Goal: Check status: Check status

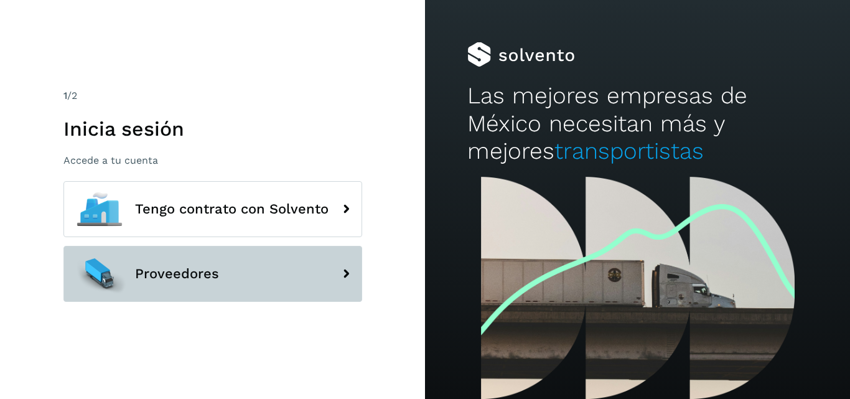
click at [193, 268] on span "Proveedores" at bounding box center [177, 273] width 84 height 15
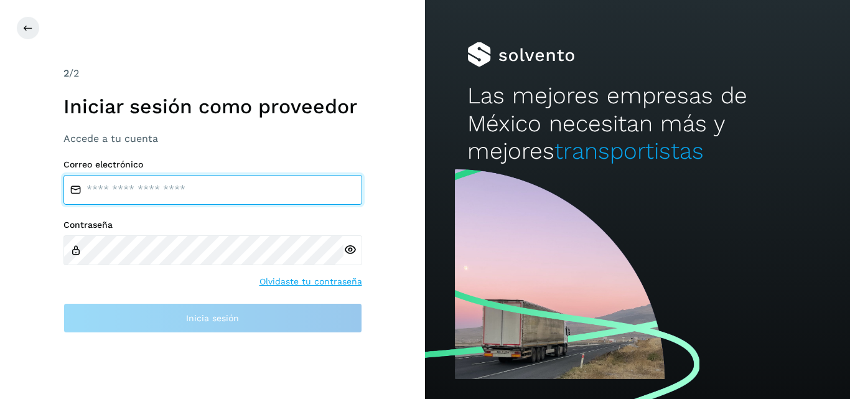
click at [159, 185] on input "email" at bounding box center [212, 190] width 299 height 30
type input "**********"
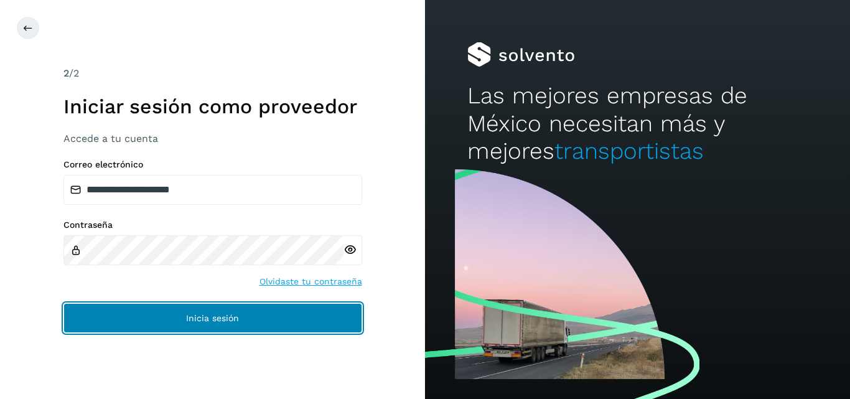
click at [164, 313] on button "Inicia sesión" at bounding box center [212, 318] width 299 height 30
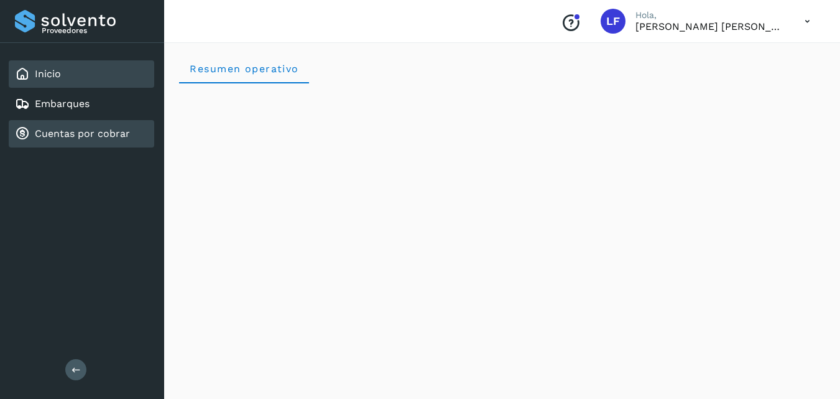
click at [90, 137] on link "Cuentas por cobrar" at bounding box center [82, 134] width 95 height 12
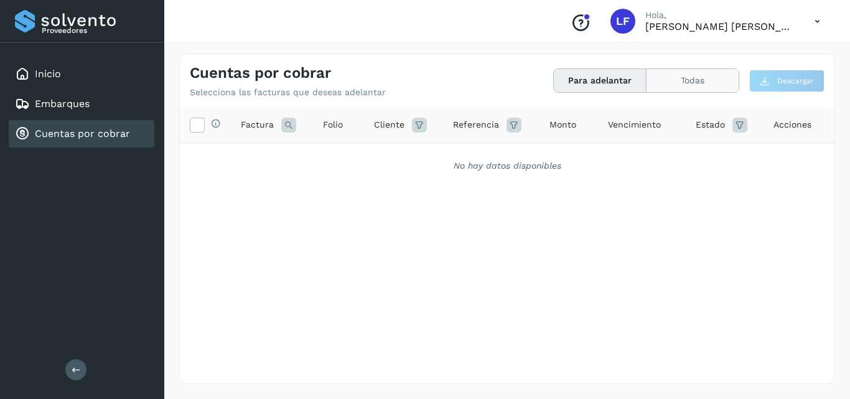
click at [695, 81] on button "Todas" at bounding box center [692, 80] width 92 height 23
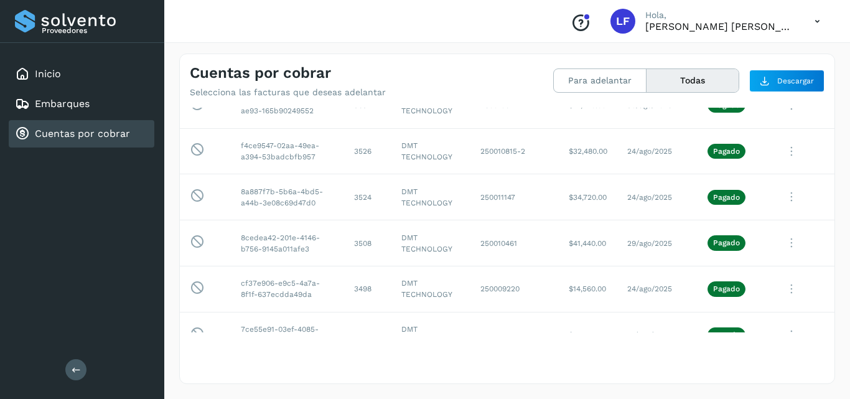
scroll to position [1165, 0]
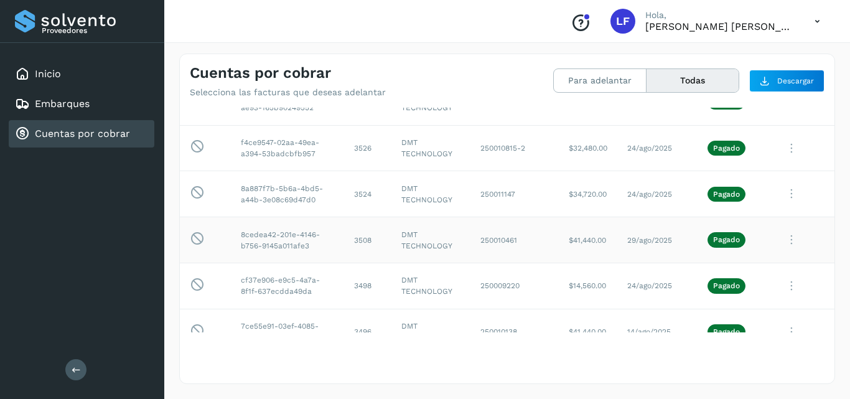
click at [779, 241] on icon at bounding box center [791, 240] width 25 height 26
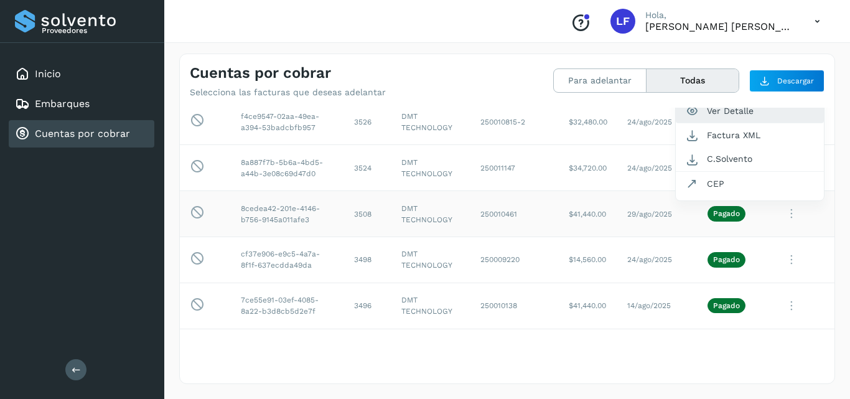
click at [734, 111] on button "Ver Detalle" at bounding box center [750, 111] width 148 height 24
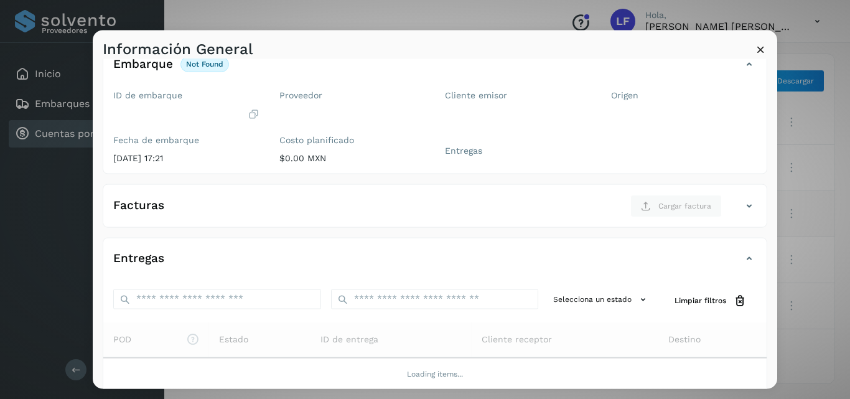
scroll to position [62, 0]
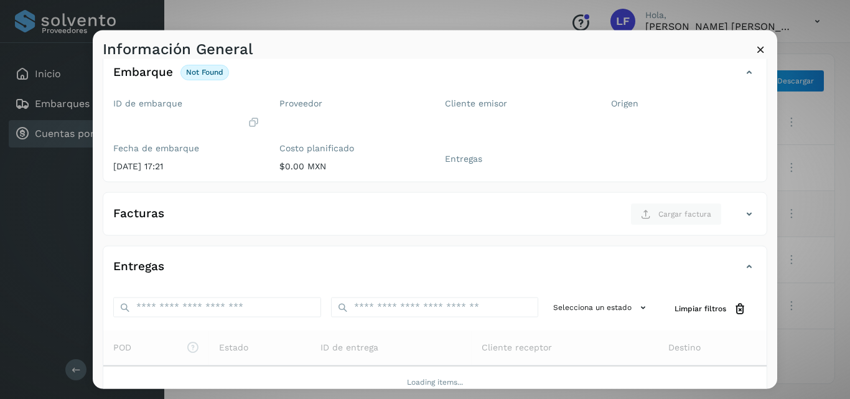
click at [761, 47] on icon at bounding box center [760, 48] width 13 height 13
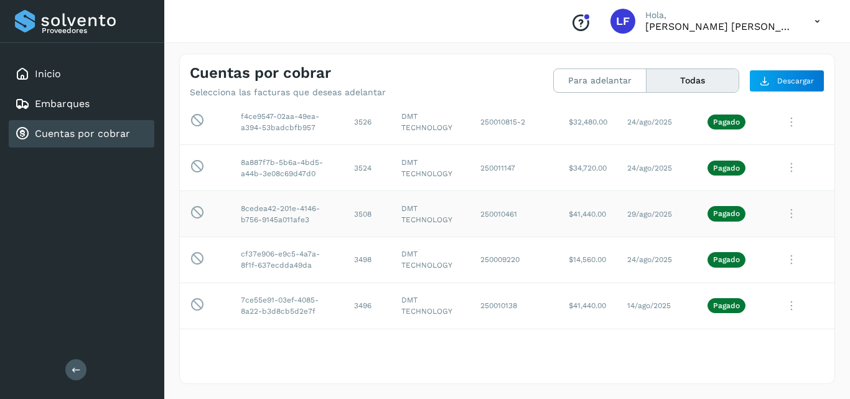
click at [779, 213] on icon at bounding box center [791, 214] width 25 height 26
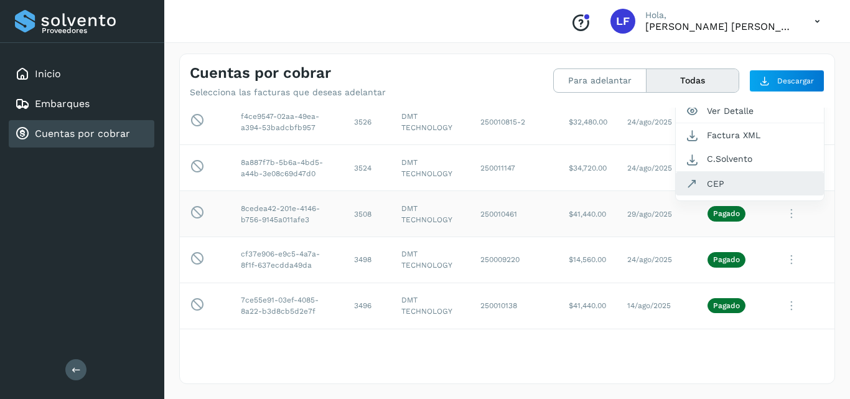
click at [729, 184] on button "CEP" at bounding box center [750, 184] width 148 height 24
